Goal: Transaction & Acquisition: Book appointment/travel/reservation

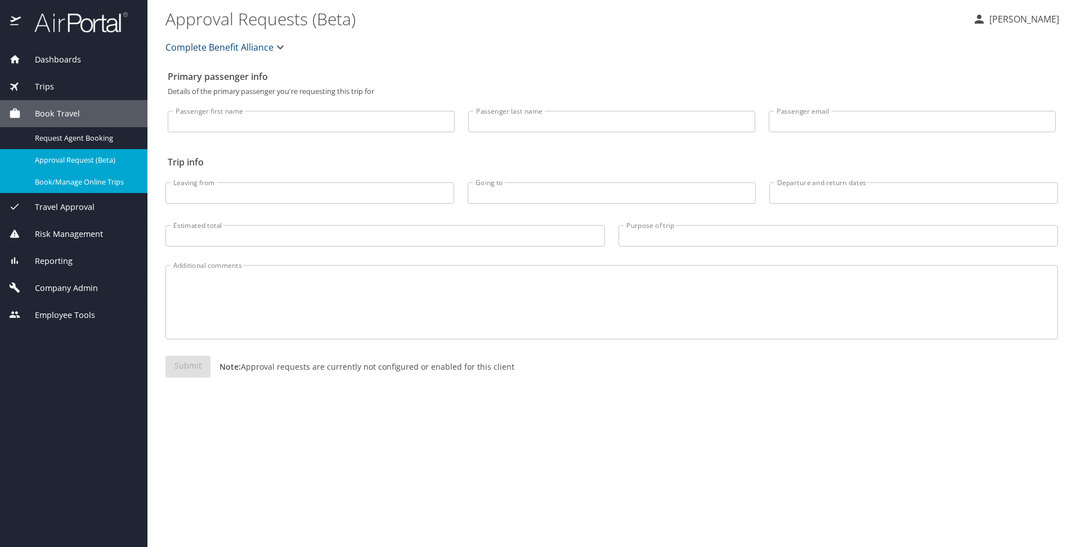
click at [108, 186] on span "Book/Manage Online Trips" at bounding box center [84, 182] width 99 height 11
click at [89, 180] on span "Book/Manage Online Trips" at bounding box center [84, 182] width 99 height 11
click at [102, 176] on div "Book/Manage Online Trips" at bounding box center [73, 182] width 129 height 13
